Goal: Communication & Community: Answer question/provide support

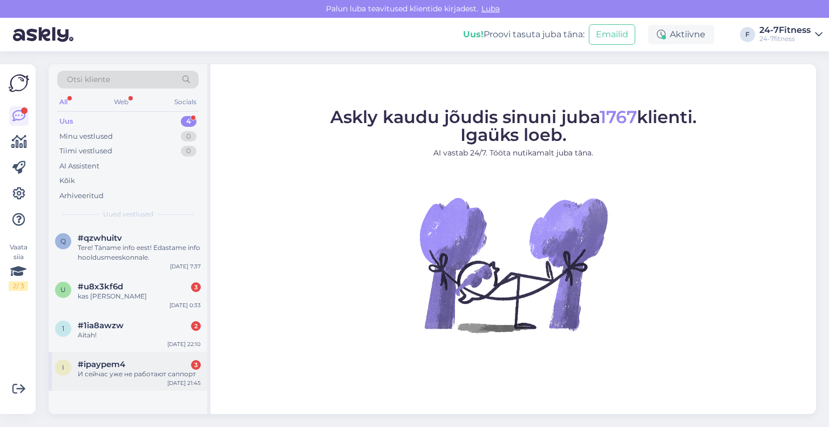
click at [106, 357] on div "i #ipaypem4 3 И сейчас уже не работают саппорт [DATE] 21:45" at bounding box center [128, 371] width 159 height 39
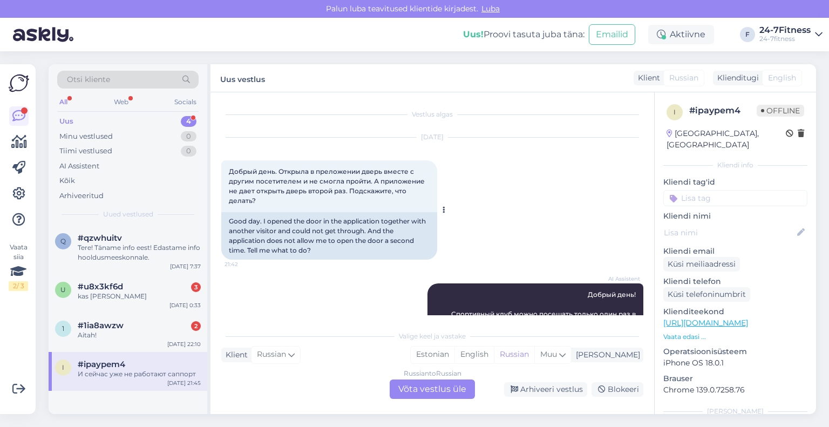
drag, startPoint x: 277, startPoint y: 206, endPoint x: 228, endPoint y: 167, distance: 62.3
click at [228, 167] on div "Добрый день. Открыла в преложении дверь вместе с другим посетителем и не смогла…" at bounding box center [329, 186] width 216 height 52
copy span "Добрый день. Открыла в преложении дверь вместе с другим посетителем и не смогла…"
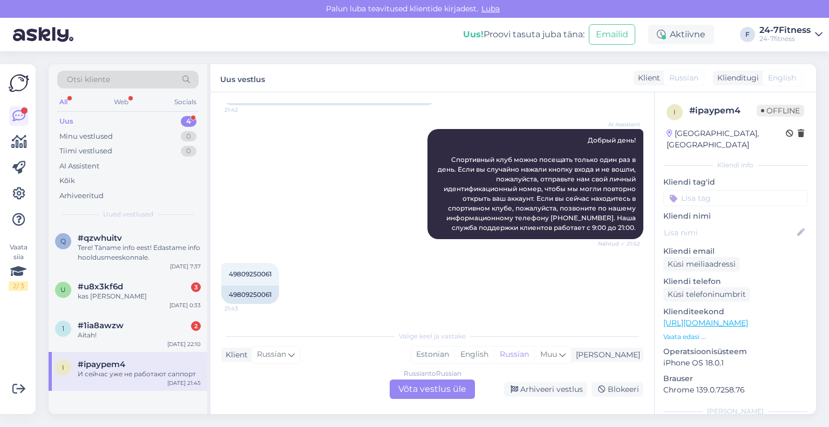
scroll to position [162, 0]
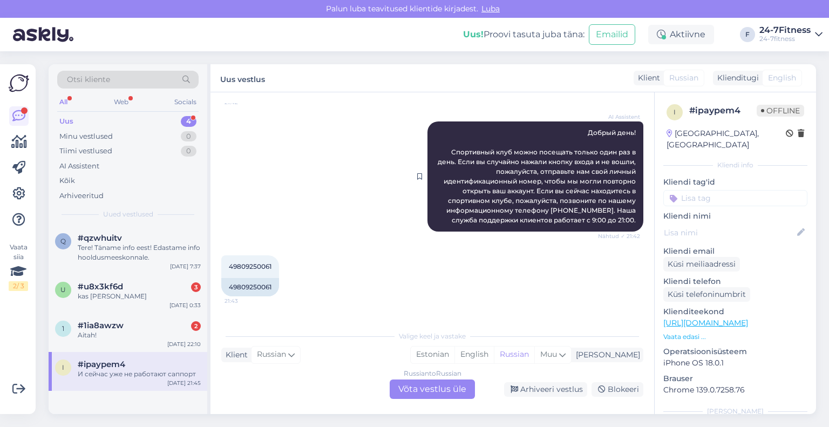
drag, startPoint x: 627, startPoint y: 221, endPoint x: 565, endPoint y: 132, distance: 108.6
click at [565, 132] on div "AI Assistent Добрый день! Спортивный клуб можно посещать только один раз в день…" at bounding box center [536, 176] width 216 height 110
copy span "Добрый день! Спортивный клуб можно посещать только один раз в день. Если вы слу…"
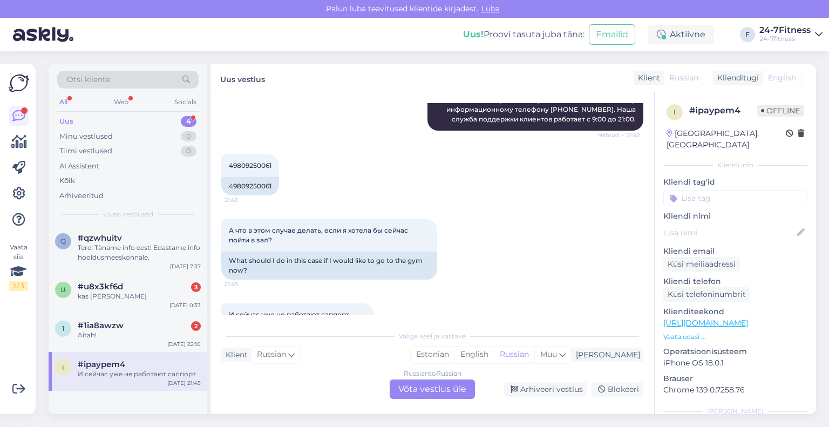
scroll to position [270, 0]
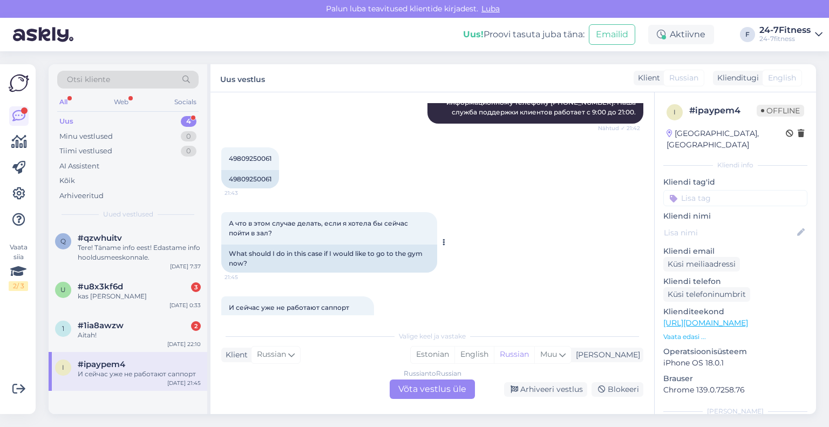
drag, startPoint x: 258, startPoint y: 235, endPoint x: 223, endPoint y: 224, distance: 36.7
click at [223, 224] on div "А что в этом случае делать, если я хотела бы сейчас пойти в зал? 21:45" at bounding box center [329, 228] width 216 height 32
copy span "А что в этом случае делать, если я хотела бы сейчас пойти в зал?"
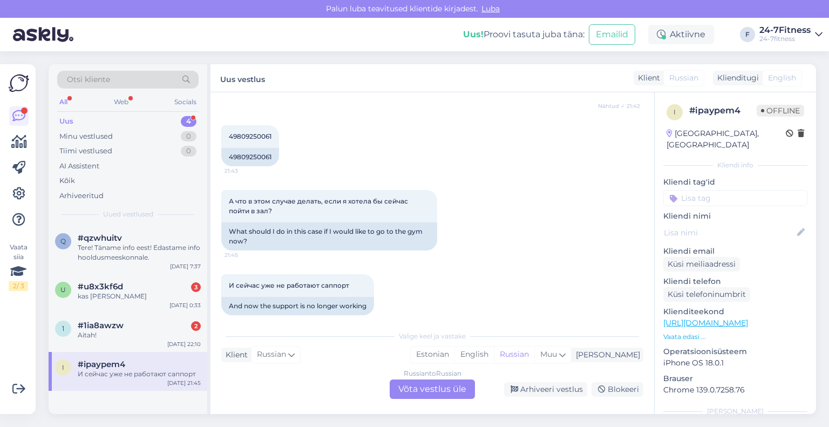
scroll to position [303, 0]
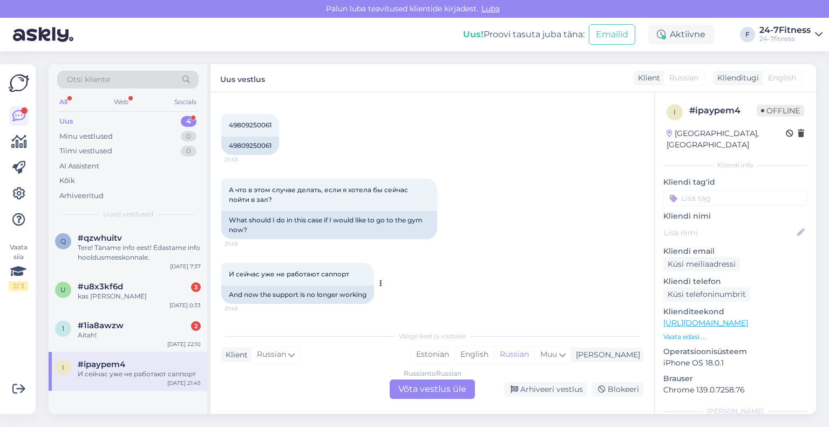
drag, startPoint x: 356, startPoint y: 275, endPoint x: 224, endPoint y: 278, distance: 132.3
click at [224, 278] on div "И сейчас уже не работают саппорт 21:45" at bounding box center [297, 274] width 153 height 23
copy span "И сейчас уже не работают саппорт"
drag, startPoint x: 276, startPoint y: 146, endPoint x: 229, endPoint y: 147, distance: 47.0
click at [229, 147] on div "49809250061" at bounding box center [250, 146] width 58 height 18
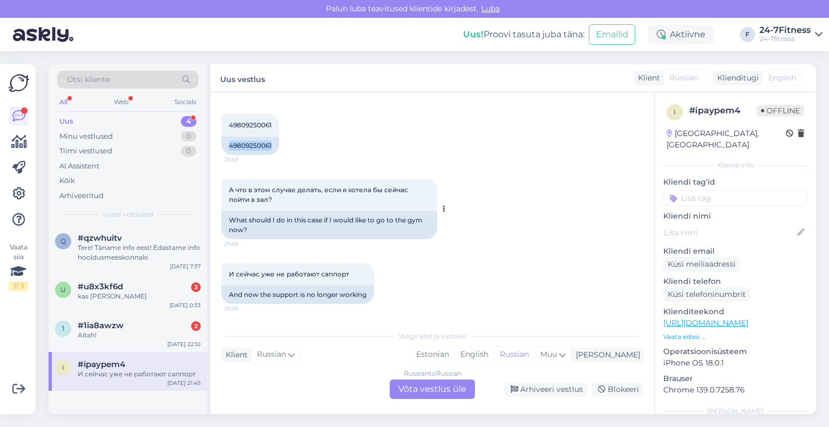
copy div "49809250061"
click at [417, 393] on div "Russian to Russian Võta vestlus üle" at bounding box center [432, 389] width 85 height 19
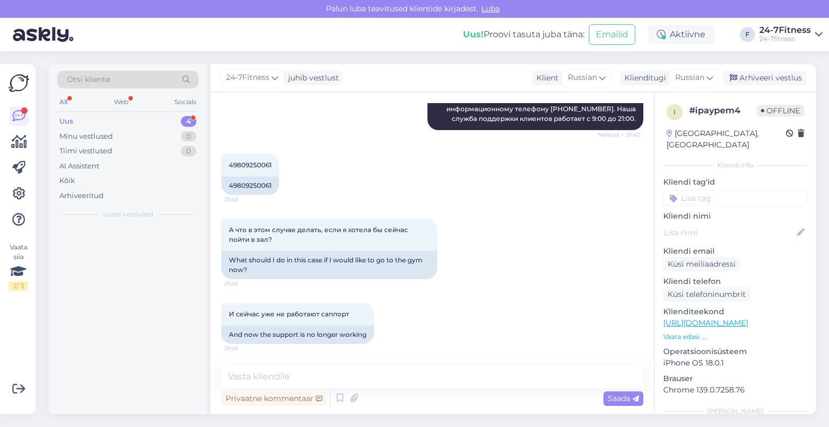
scroll to position [263, 0]
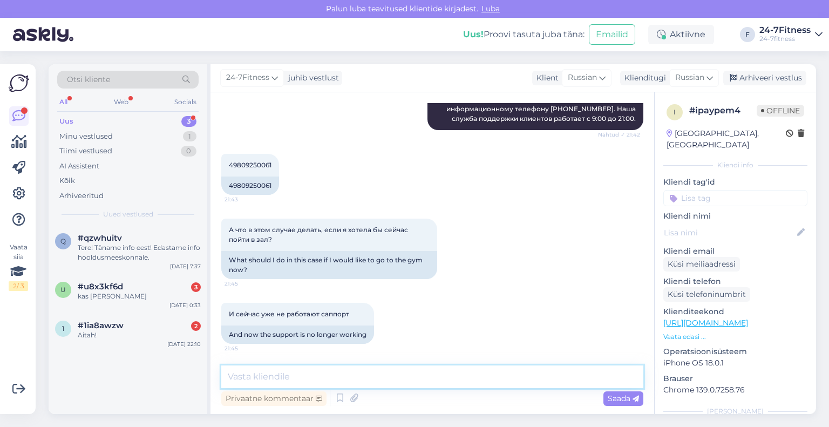
click at [387, 379] on textarea at bounding box center [432, 377] width 422 height 23
paste textarea "Tere! Täname Teid pöördumise eest! Kui Teil tekib meie klienditeeninduse tööaja…"
type textarea "Tere! Täname Teid pöördumise eest! Kui Teil tekib meie klienditeeninduse tööaja…"
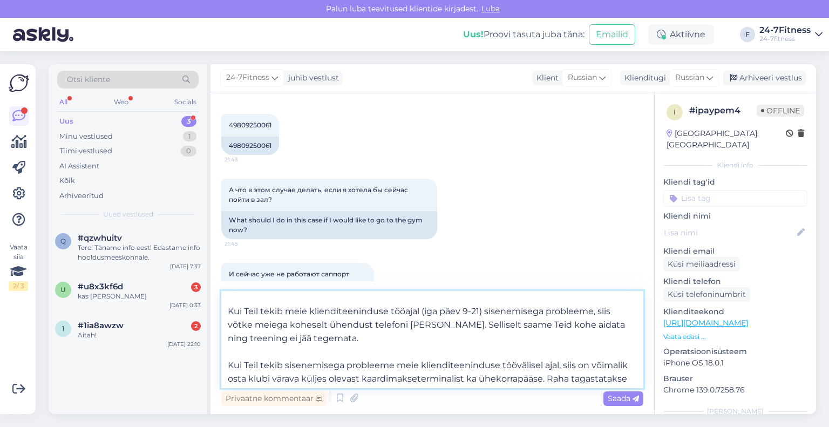
scroll to position [0, 0]
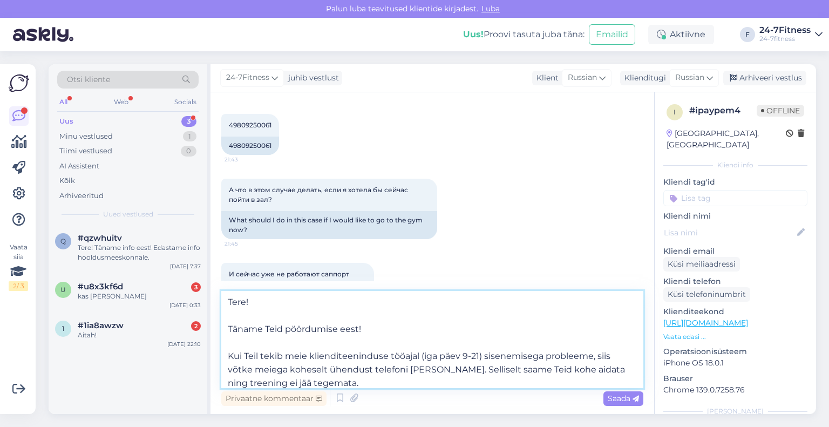
drag, startPoint x: 406, startPoint y: 384, endPoint x: 212, endPoint y: 296, distance: 213.1
click at [212, 296] on div "Vestlus algas [DATE] Добрый день. Открыла в преложении дверь вместе с другим по…" at bounding box center [433, 253] width 444 height 322
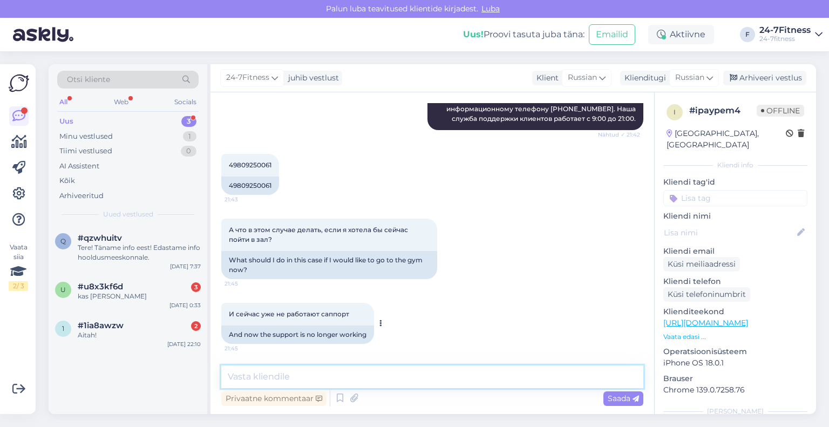
scroll to position [263, 0]
click at [633, 73] on div "Klienditugi" at bounding box center [643, 77] width 46 height 11
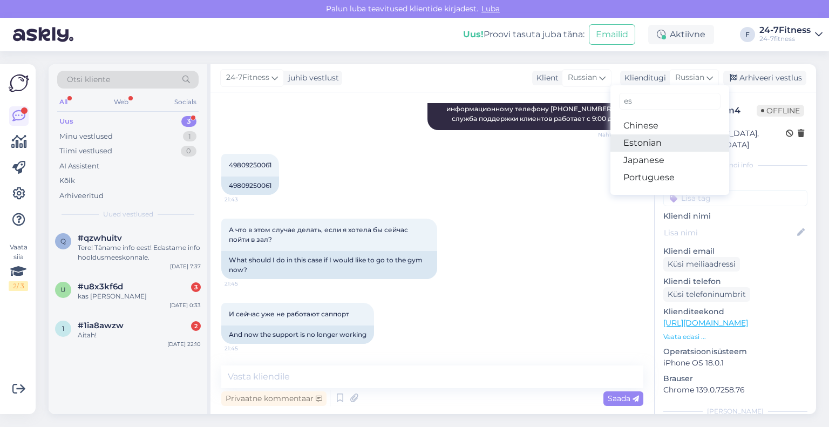
type input "es"
click at [659, 144] on link "Estonian" at bounding box center [670, 142] width 119 height 17
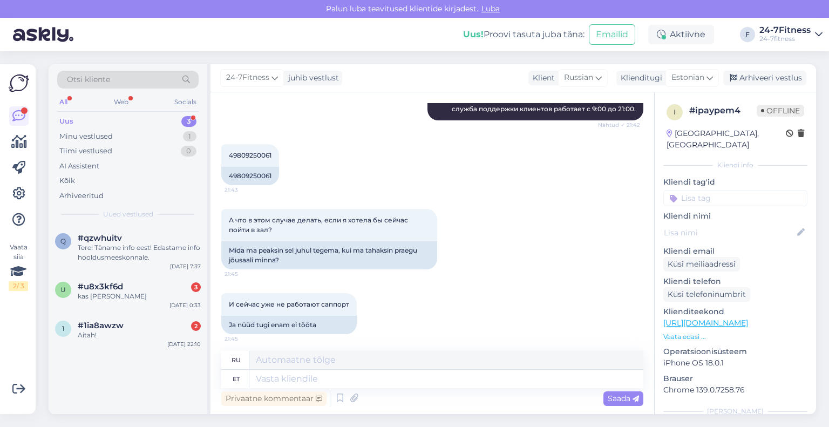
scroll to position [268, 0]
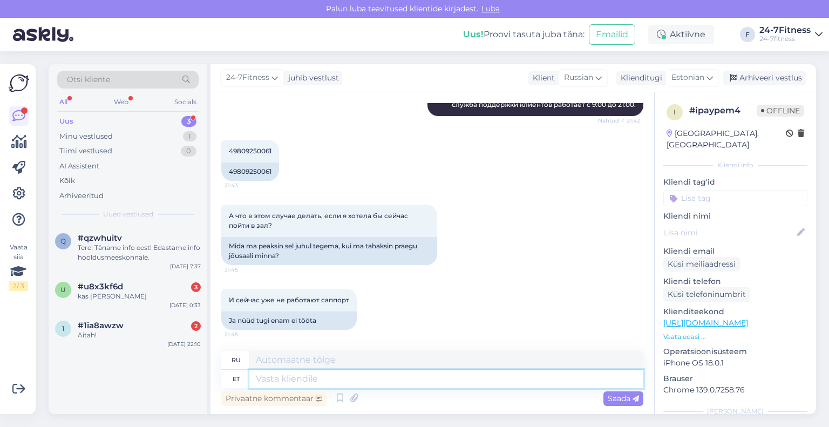
click at [350, 383] on textarea at bounding box center [446, 379] width 394 height 18
paste textarea "Tere! Täname Teid pöördumise eest! Kui Teil tekib meie klienditeeninduse tööaja…"
type textarea "Tere! Täname Teid pöördumise eest! Kui Teil tekib meie klienditeeninduse tööaja…"
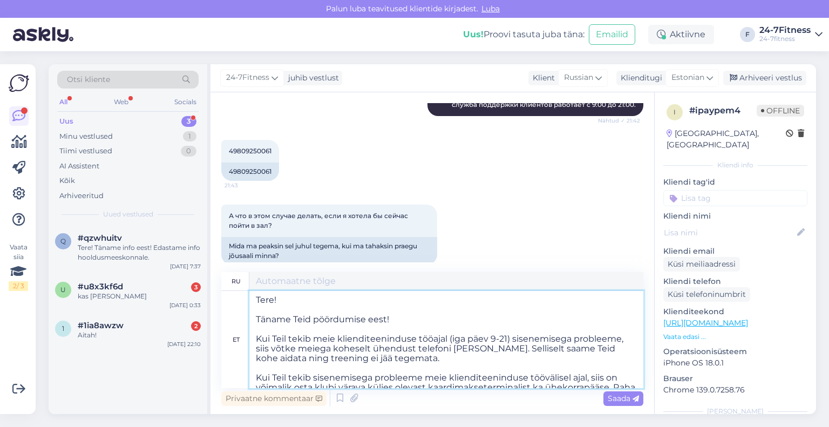
scroll to position [294, 0]
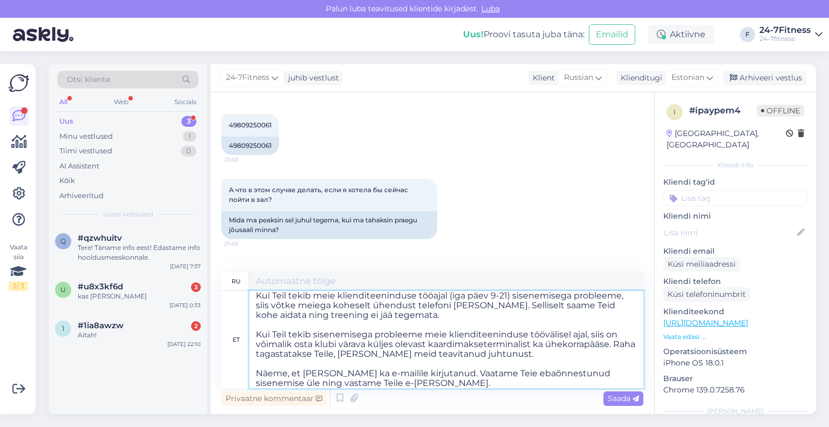
type textarea "Loremipsumdo! Sitamet, con adipiscing e sed! Doei t inc utlabore etdolore ma al…"
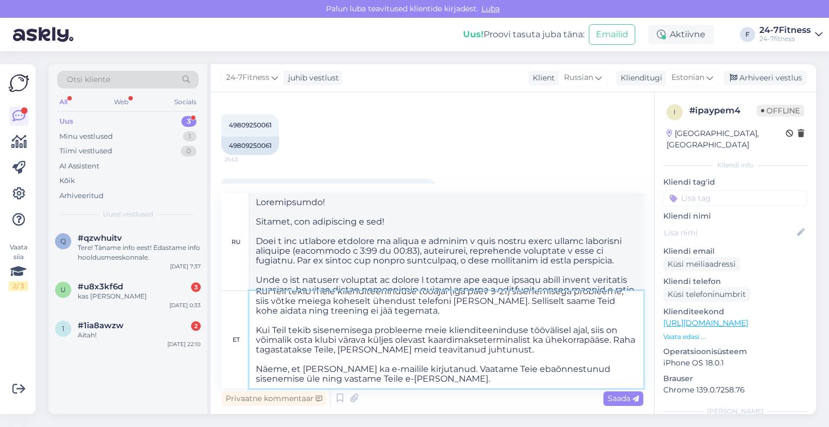
scroll to position [0, 0]
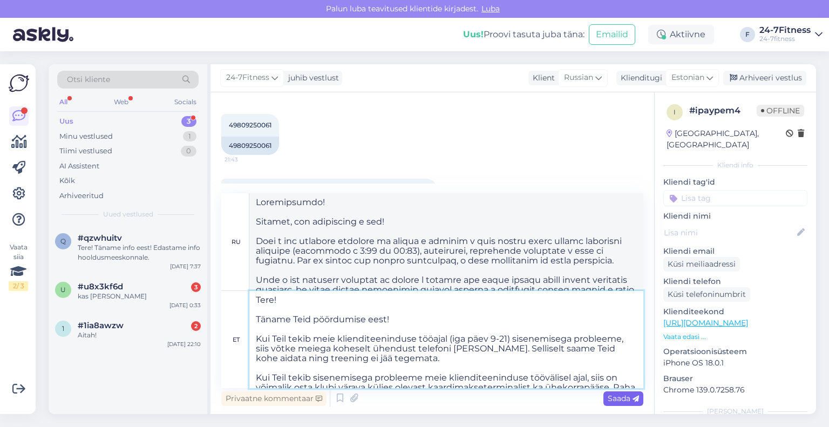
type textarea "Tere! Täname Teid pöördumise eest! Kui Teil tekib meie klienditeeninduse tööaja…"
click at [611, 398] on span "Saada" at bounding box center [623, 399] width 31 height 10
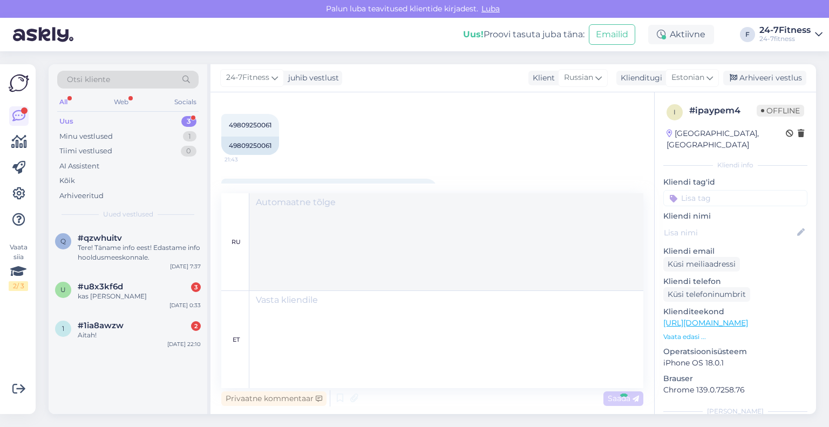
scroll to position [705, 0]
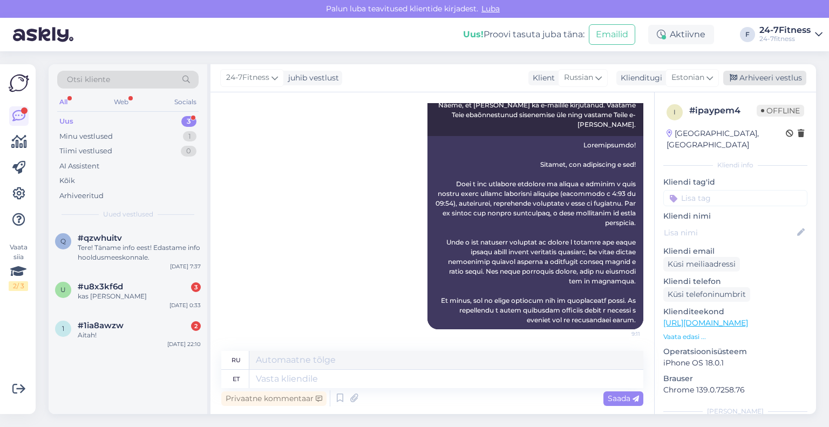
click at [753, 75] on div "Arhiveeri vestlus" at bounding box center [765, 78] width 83 height 15
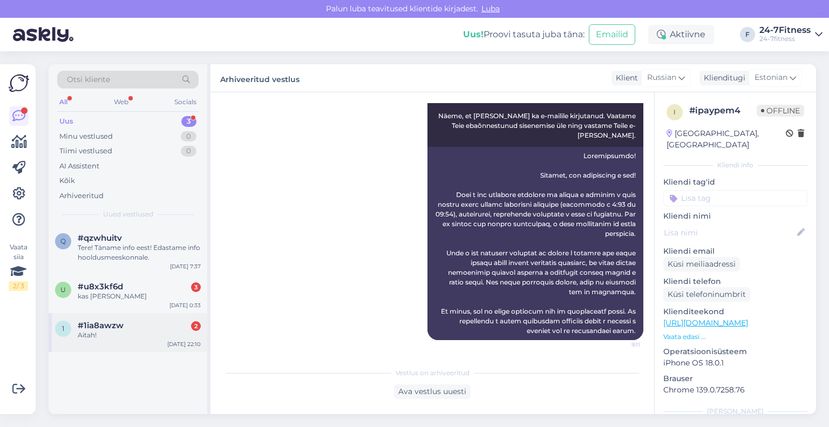
click at [113, 332] on div "Aitah!" at bounding box center [139, 335] width 123 height 10
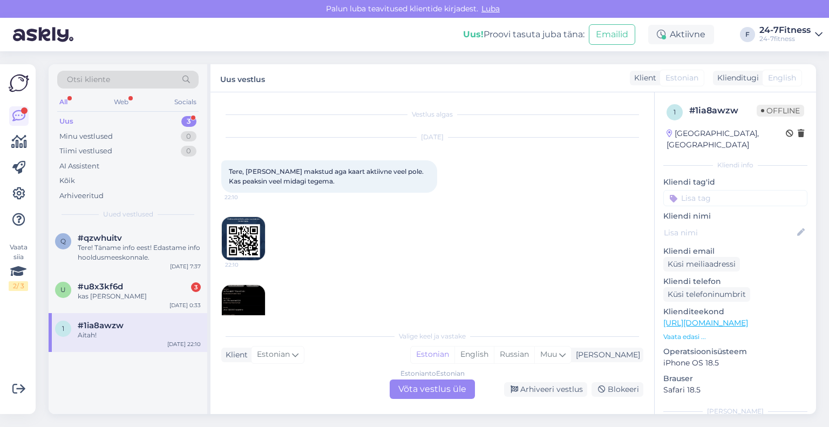
scroll to position [71, 0]
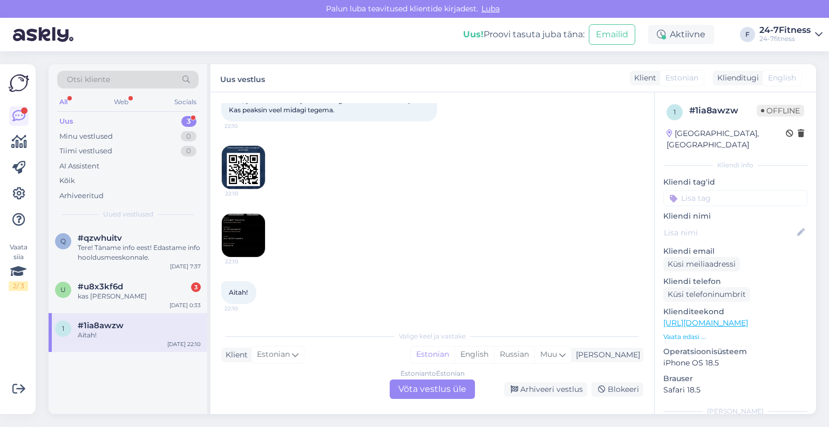
click at [240, 230] on img at bounding box center [243, 235] width 43 height 43
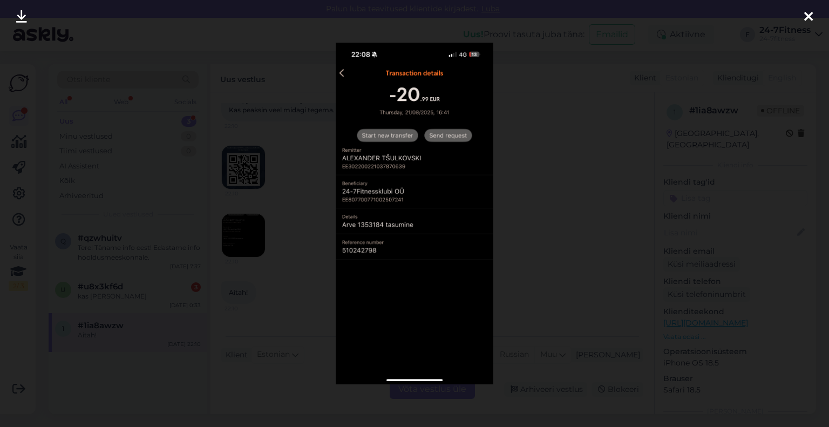
click at [806, 17] on icon at bounding box center [809, 17] width 9 height 14
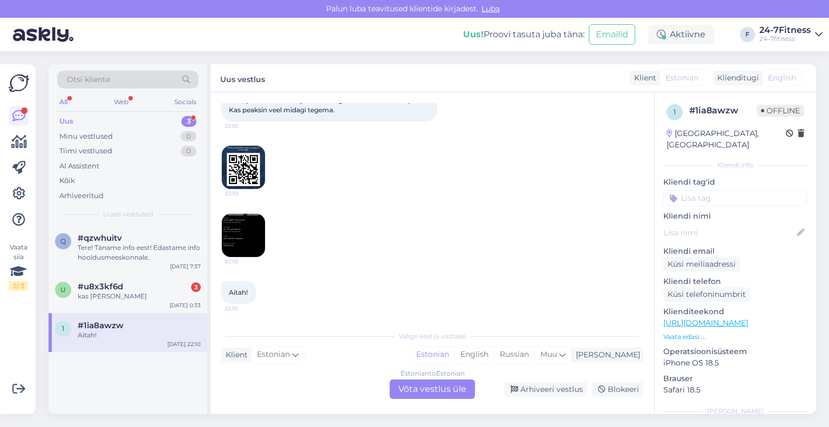
click at [441, 386] on div "Estonian to Estonian Võta vestlus üle" at bounding box center [432, 389] width 85 height 19
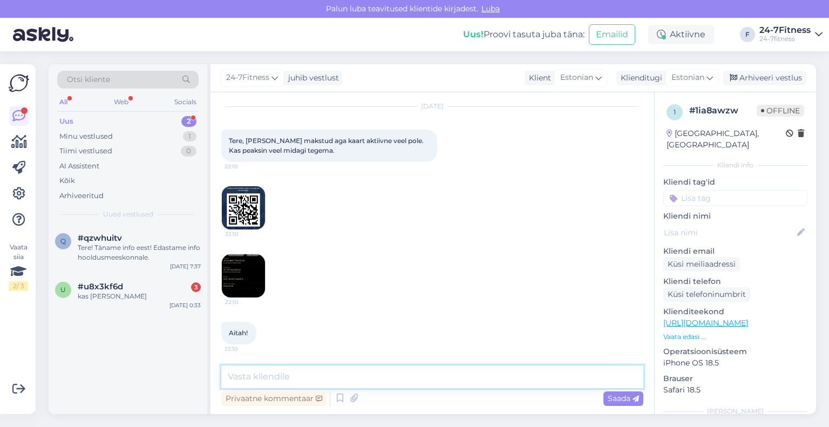
click at [354, 376] on textarea at bounding box center [432, 377] width 422 height 23
paste textarea "Tere! Täname Teid pöördumise eest! Arvetega seotud küsimuste osas palume meiega…"
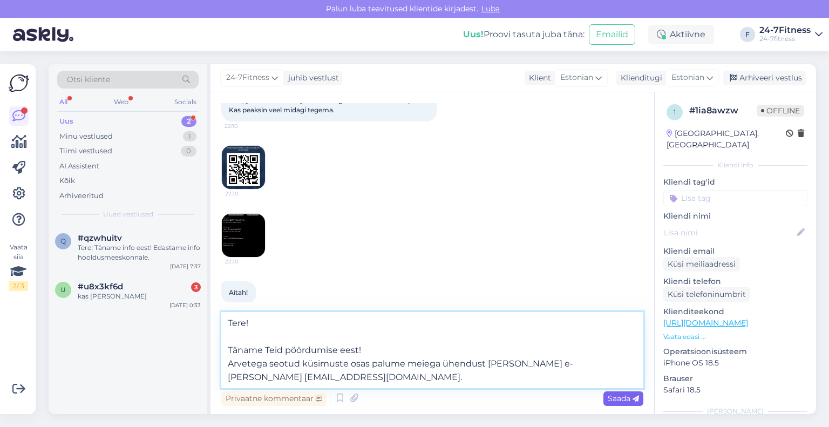
type textarea "Tere! Täname Teid pöördumise eest! Arvetega seotud küsimuste osas palume meiega…"
click at [621, 397] on span "Saada" at bounding box center [623, 399] width 31 height 10
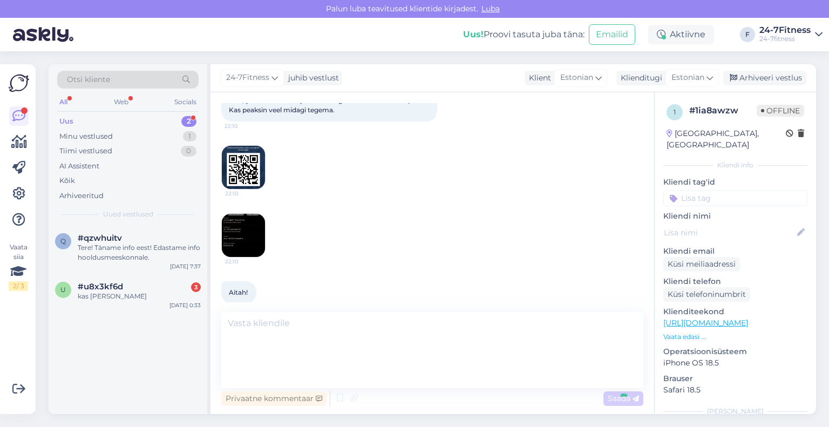
scroll to position [139, 0]
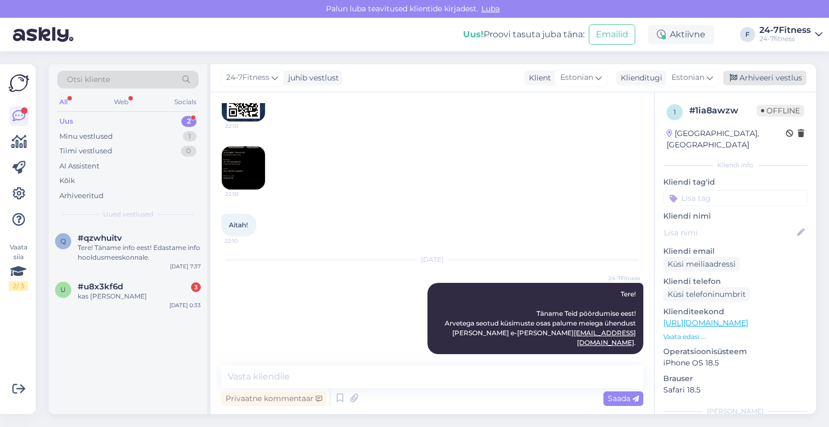
click at [763, 72] on div "Arhiveeri vestlus" at bounding box center [765, 78] width 83 height 15
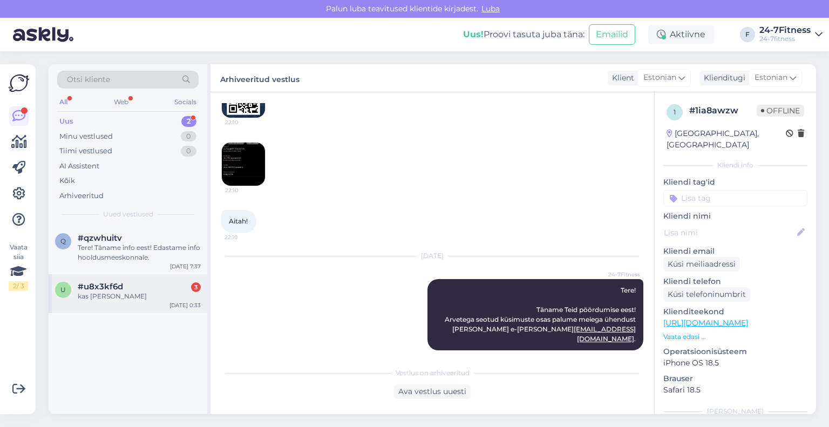
click at [112, 300] on div "kas [PERSON_NAME]" at bounding box center [139, 297] width 123 height 10
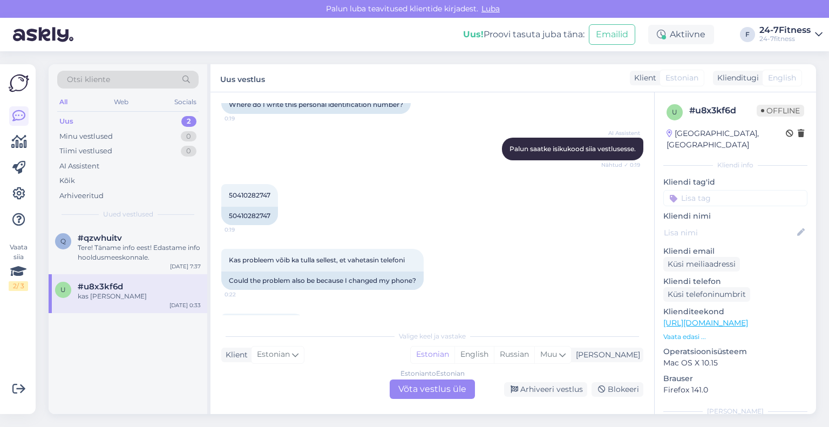
scroll to position [419, 0]
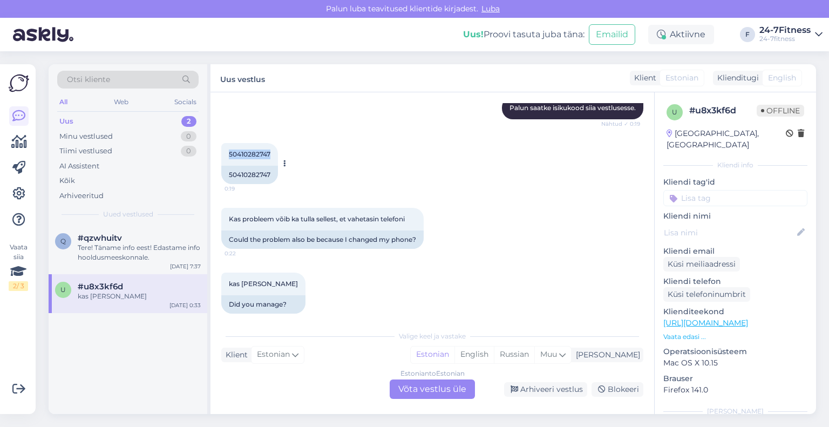
drag, startPoint x: 269, startPoint y: 143, endPoint x: 221, endPoint y: 146, distance: 48.7
click at [221, 146] on div "50410282747 0:19" at bounding box center [249, 154] width 57 height 23
copy span "50410282747"
click at [89, 177] on div "Kõik" at bounding box center [127, 180] width 141 height 15
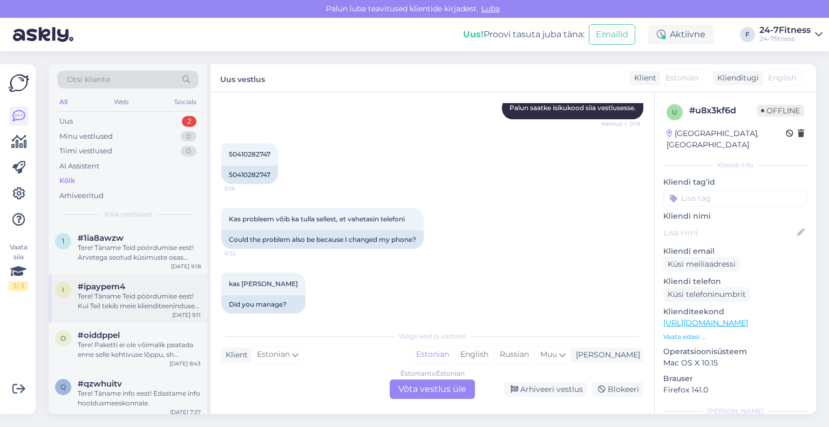
click at [121, 295] on div "Tere! Täname Teid pöördumise eest! Kui Teil tekib meie klienditeeninduse tööaja…" at bounding box center [139, 301] width 123 height 19
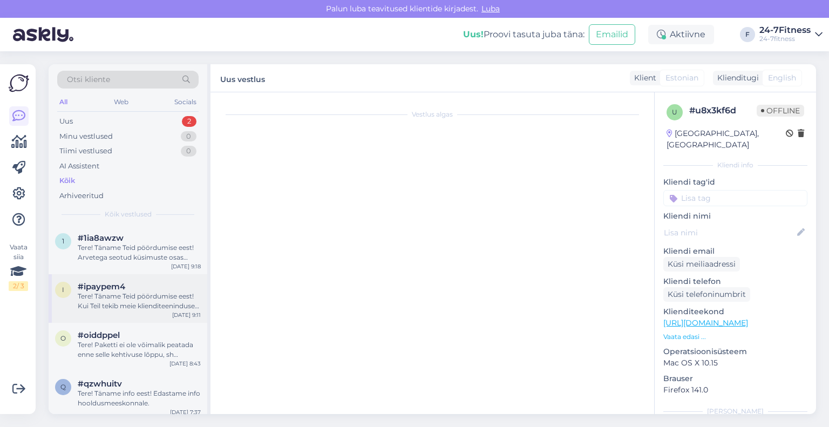
scroll to position [506, 0]
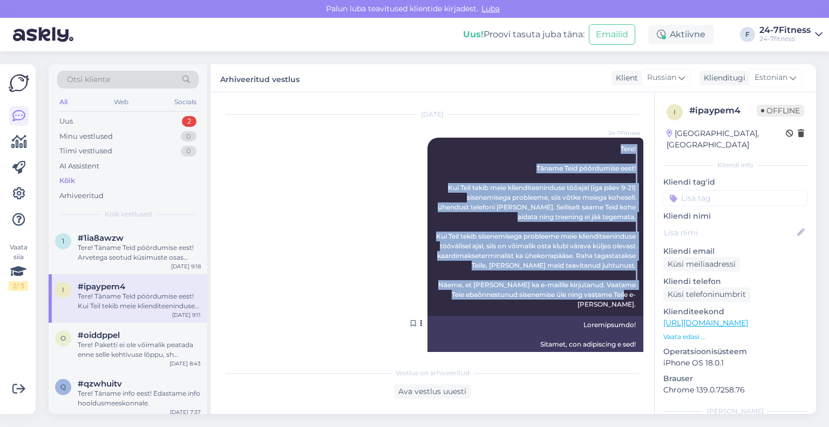
drag, startPoint x: 626, startPoint y: 314, endPoint x: 564, endPoint y: 152, distance: 174.0
click at [564, 152] on div "24-7Fitness Tere! Täname Teid pöördumise eest! Kui Teil tekib meie klienditeeni…" at bounding box center [536, 227] width 216 height 178
copy span "Tere! Täname Teid pöördumise eest! Kui Teil tekib meie klienditeeninduse tööaja…"
click at [100, 119] on div "Uus 2" at bounding box center [127, 121] width 141 height 15
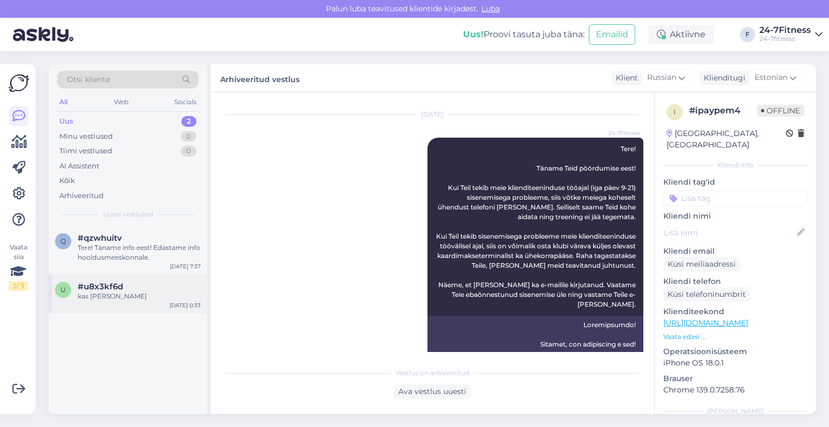
click at [111, 300] on div "kas [PERSON_NAME]" at bounding box center [139, 297] width 123 height 10
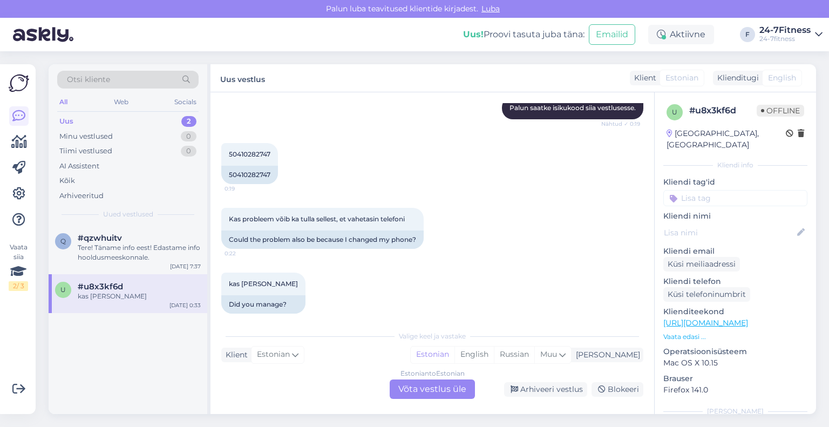
click at [432, 393] on div "Estonian to Estonian Võta vestlus üle" at bounding box center [432, 389] width 85 height 19
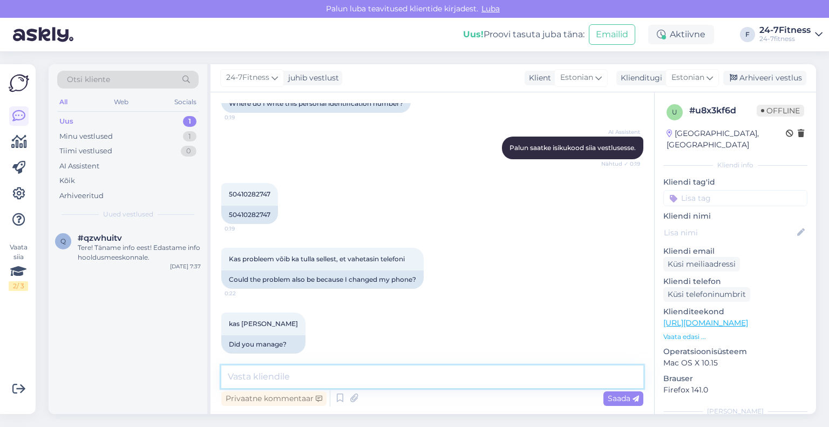
click at [387, 375] on textarea at bounding box center [432, 377] width 422 height 23
paste textarea "Tere! Täname Teid pöördumise eest! Näeme, et [PERSON_NAME] ka e-mailile kirjuta…"
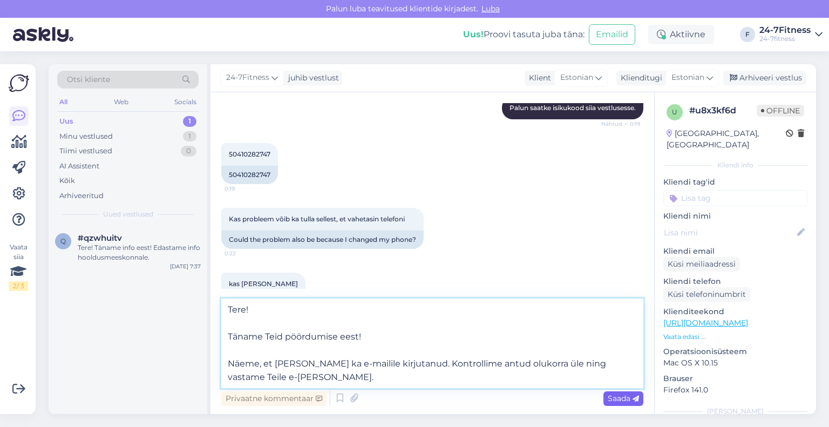
type textarea "Tere! Täname Teid pöördumise eest! Näeme, et [PERSON_NAME] ka e-mailile kirjuta…"
click at [621, 403] on div "Saada" at bounding box center [624, 398] width 40 height 15
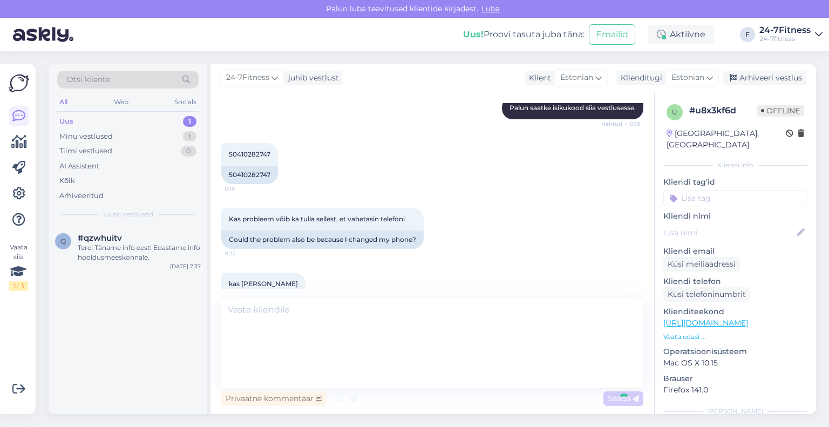
scroll to position [474, 0]
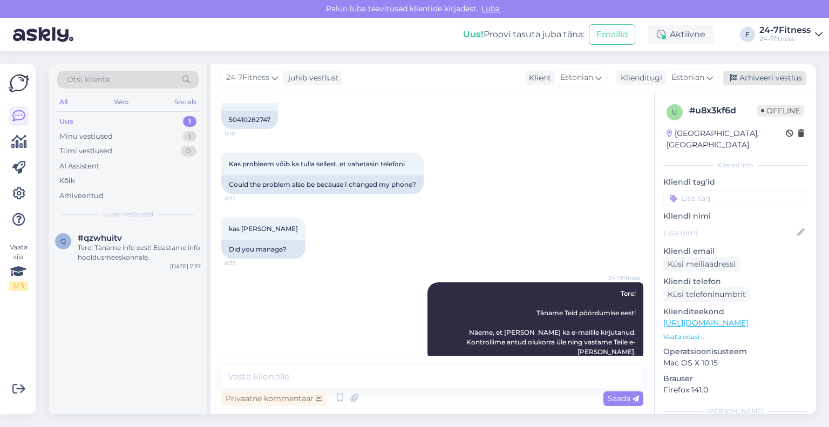
click at [750, 72] on div "Arhiveeri vestlus" at bounding box center [765, 78] width 83 height 15
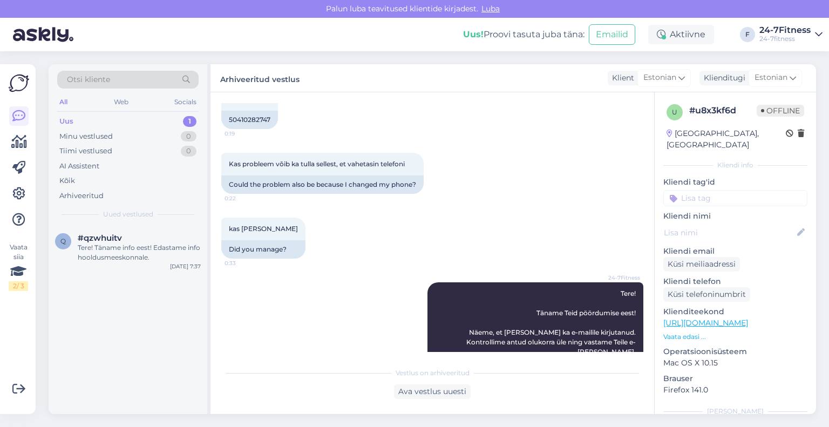
scroll to position [477, 0]
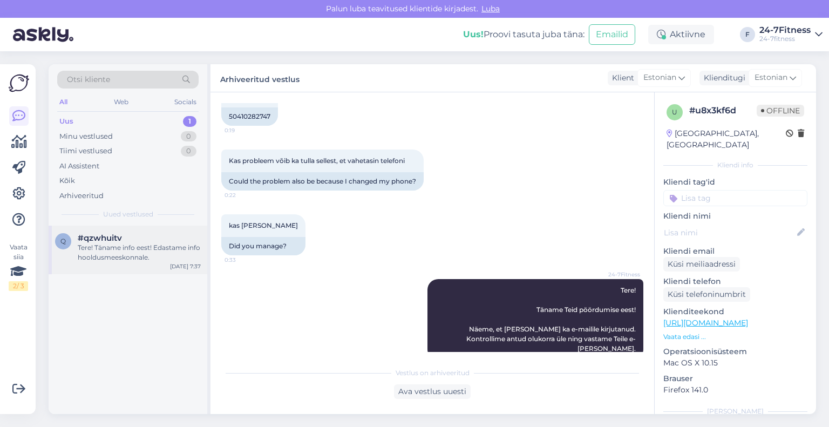
click at [120, 256] on div "Tere! Täname info eest! Edastame info hooldusmeeskonnale." at bounding box center [139, 252] width 123 height 19
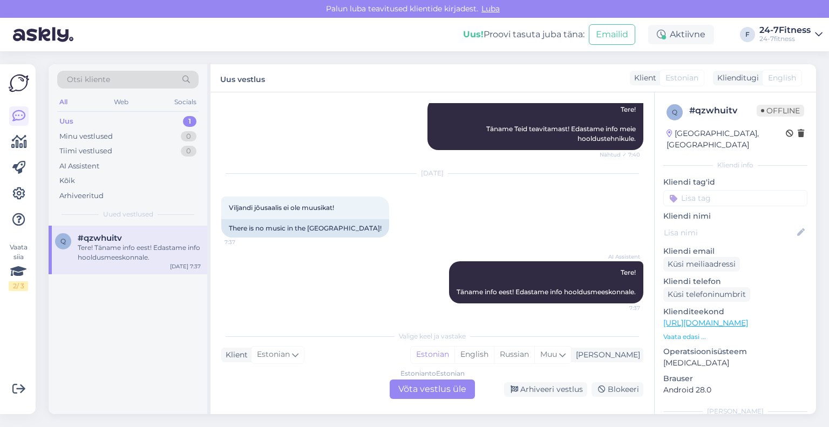
scroll to position [367, 0]
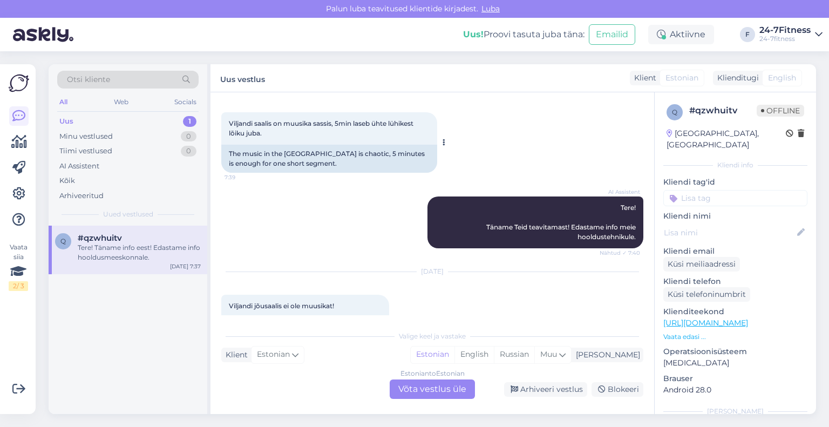
drag, startPoint x: 271, startPoint y: 144, endPoint x: 229, endPoint y: 132, distance: 43.8
click at [229, 132] on div "Viljandi saalis on muusika sassis, 5min laseb ühte lühikest lõiku juba. 7:39" at bounding box center [329, 128] width 216 height 32
copy span "Viljandi saalis on muusika sassis, 5min laseb ühte lühikest lõiku juba."
click at [542, 395] on div "Arhiveeri vestlus" at bounding box center [545, 389] width 83 height 15
